Goal: Information Seeking & Learning: Learn about a topic

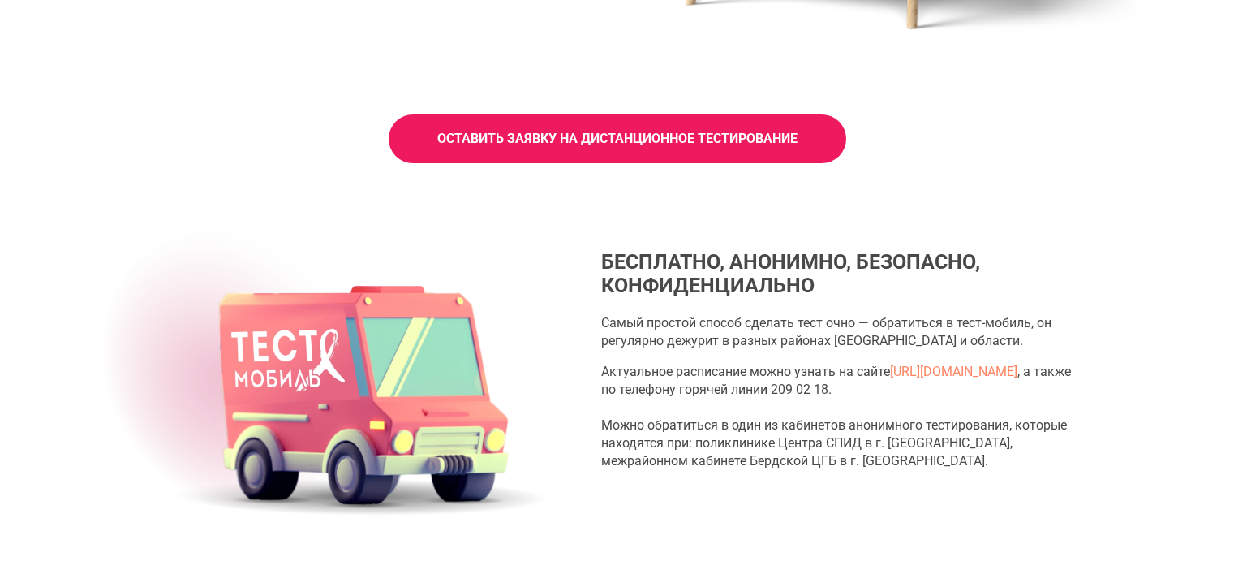
scroll to position [3279, 0]
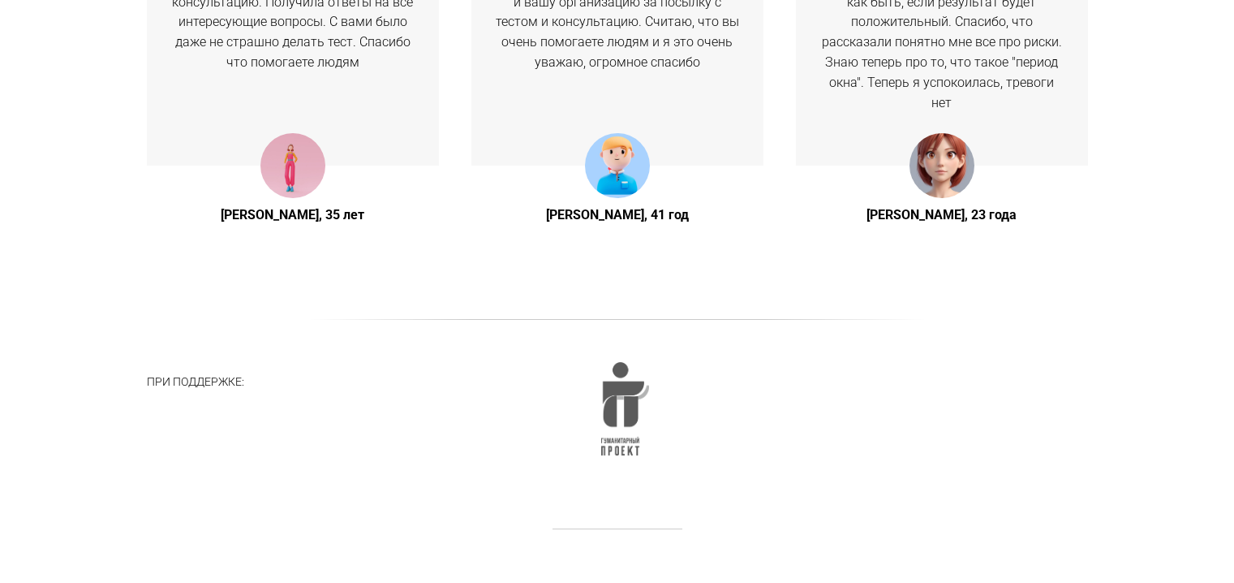
click at [641, 415] on img at bounding box center [625, 408] width 48 height 93
